Goal: Transaction & Acquisition: Purchase product/service

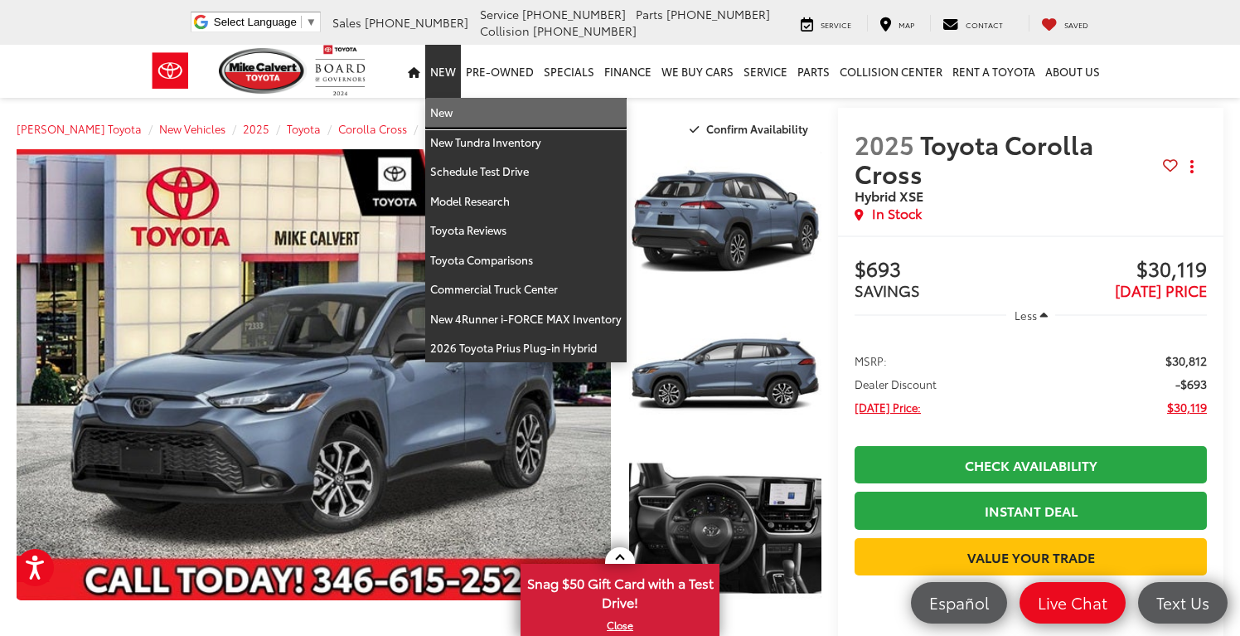
click at [451, 112] on link "New" at bounding box center [525, 113] width 201 height 30
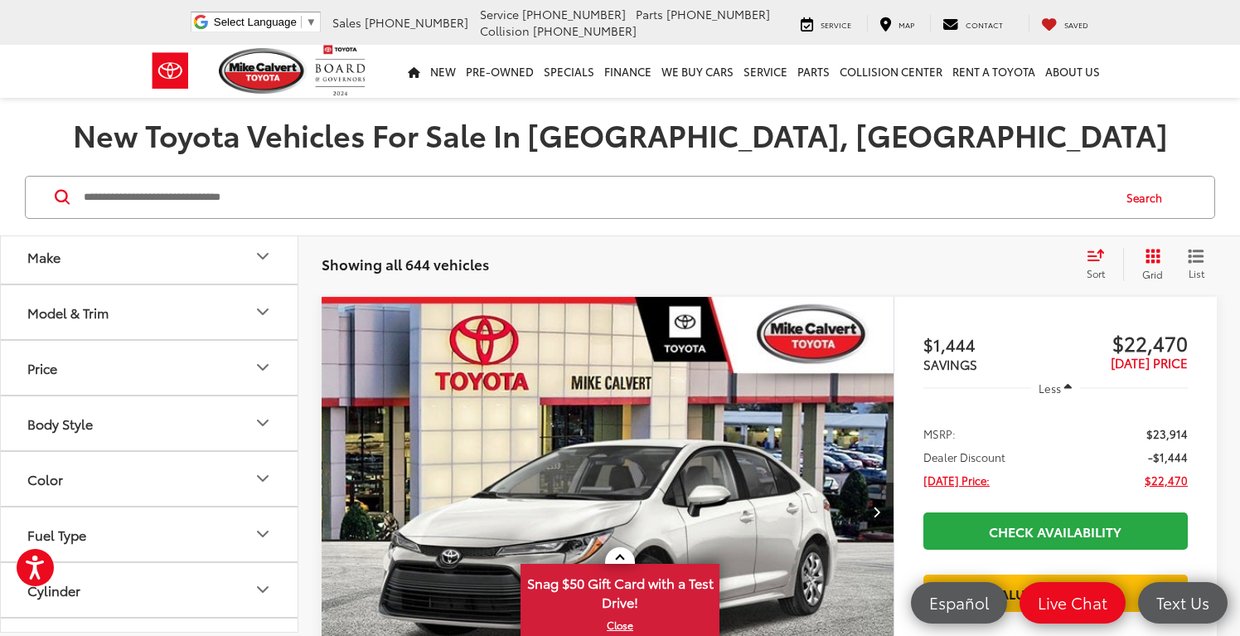
scroll to position [77, 0]
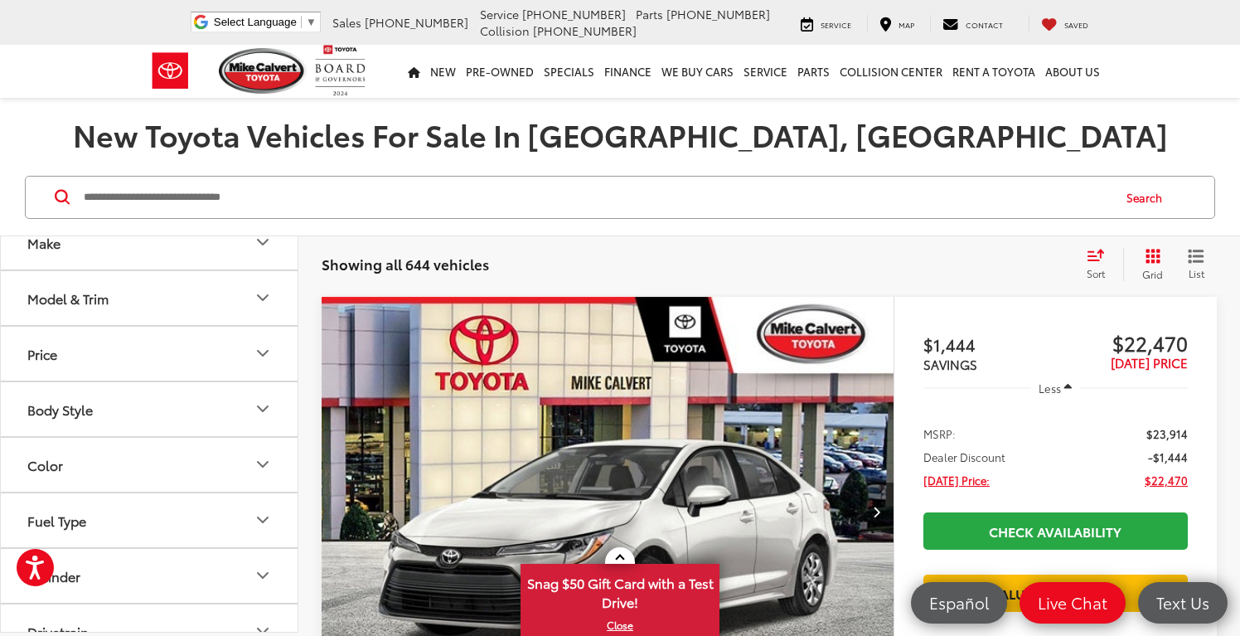
click at [234, 295] on button "Model & Trim" at bounding box center [150, 298] width 298 height 54
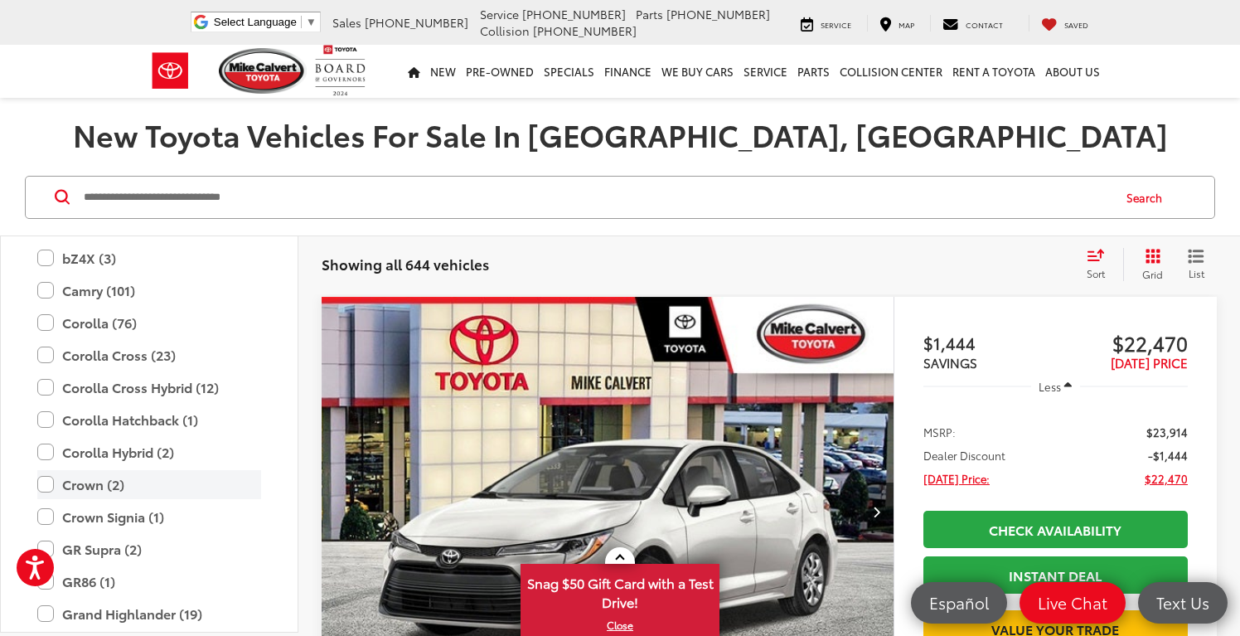
scroll to position [279, 0]
click at [88, 361] on label "Corolla Cross (23)" at bounding box center [149, 355] width 224 height 29
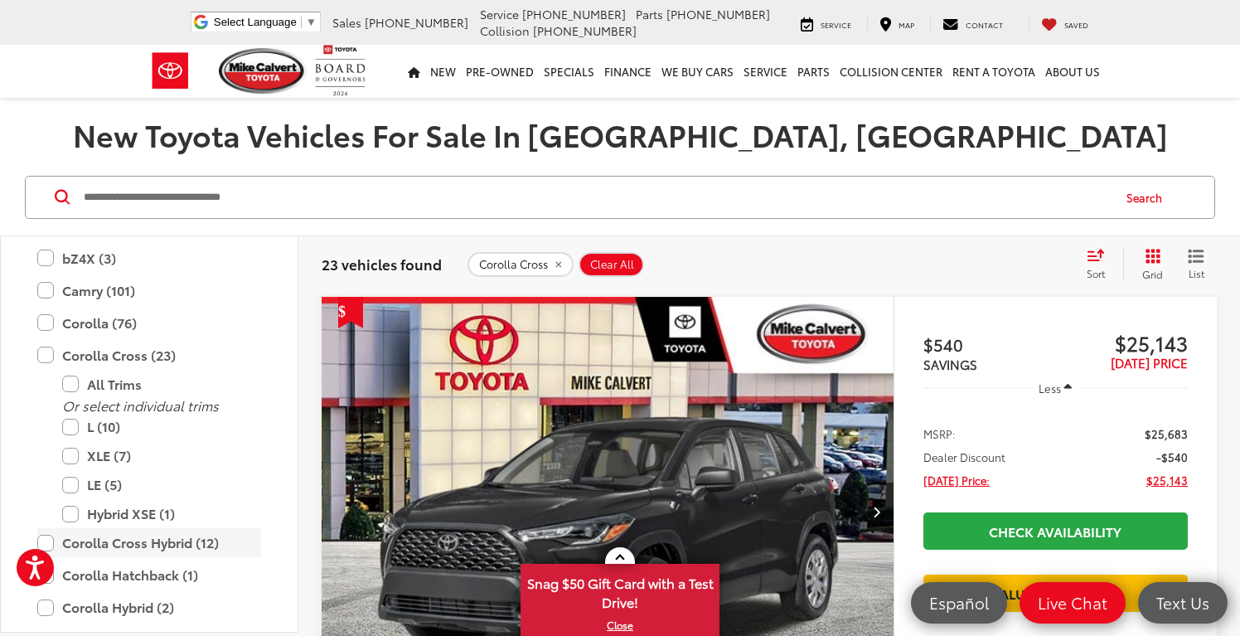
click at [49, 544] on label "Corolla Cross Hybrid (12)" at bounding box center [149, 542] width 224 height 29
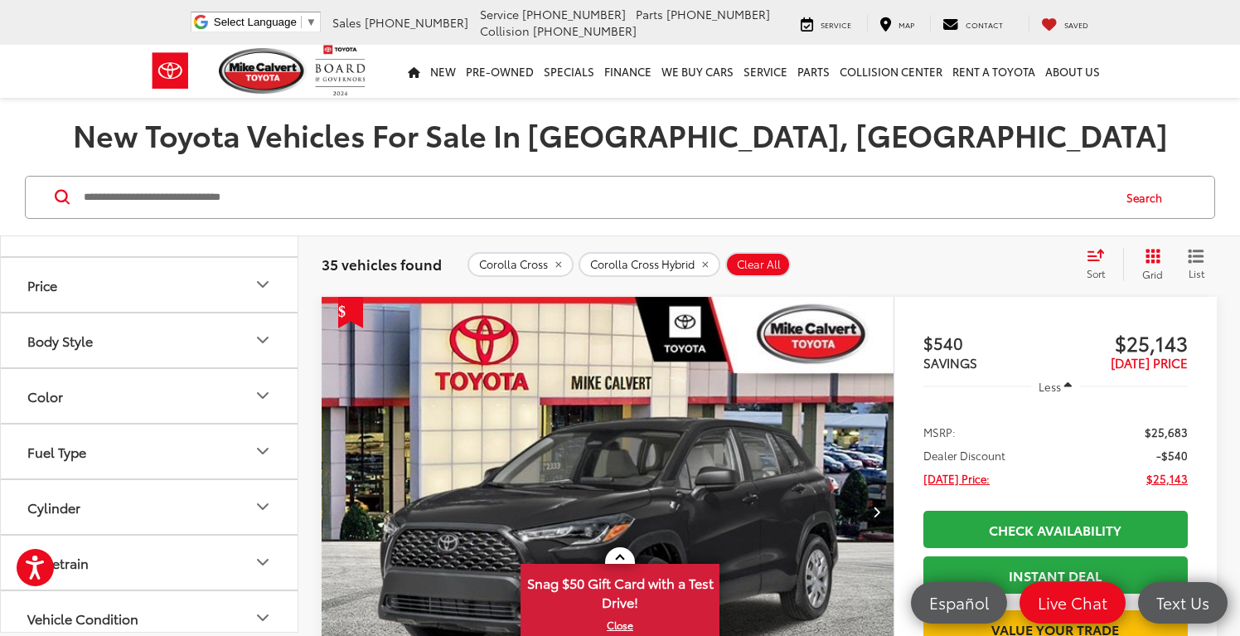
scroll to position [1427, 0]
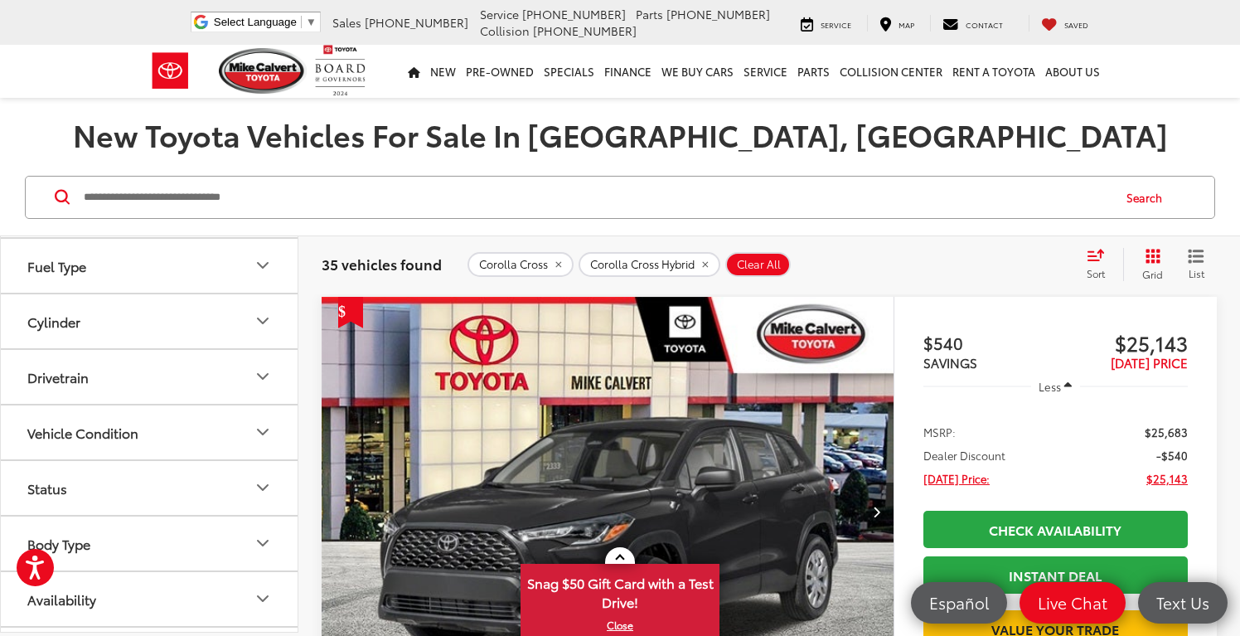
click at [193, 487] on button "Status" at bounding box center [150, 488] width 298 height 54
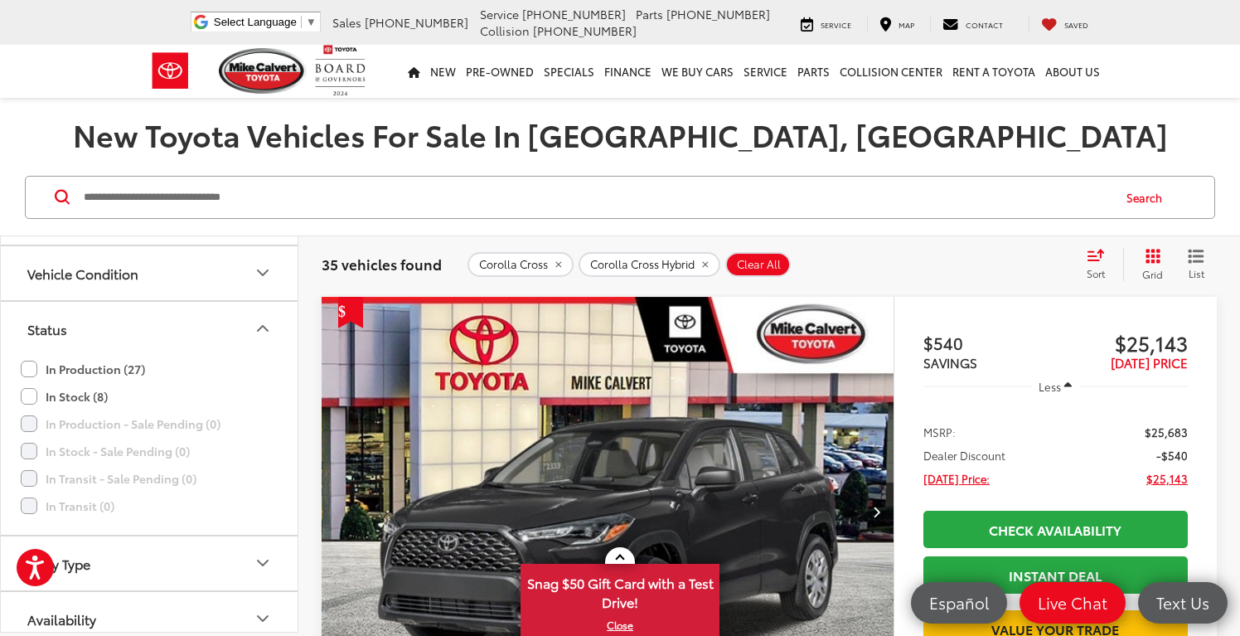
scroll to position [1587, 0]
click at [92, 403] on label "In Stock (8)" at bounding box center [64, 395] width 87 height 27
